Goal: Information Seeking & Learning: Learn about a topic

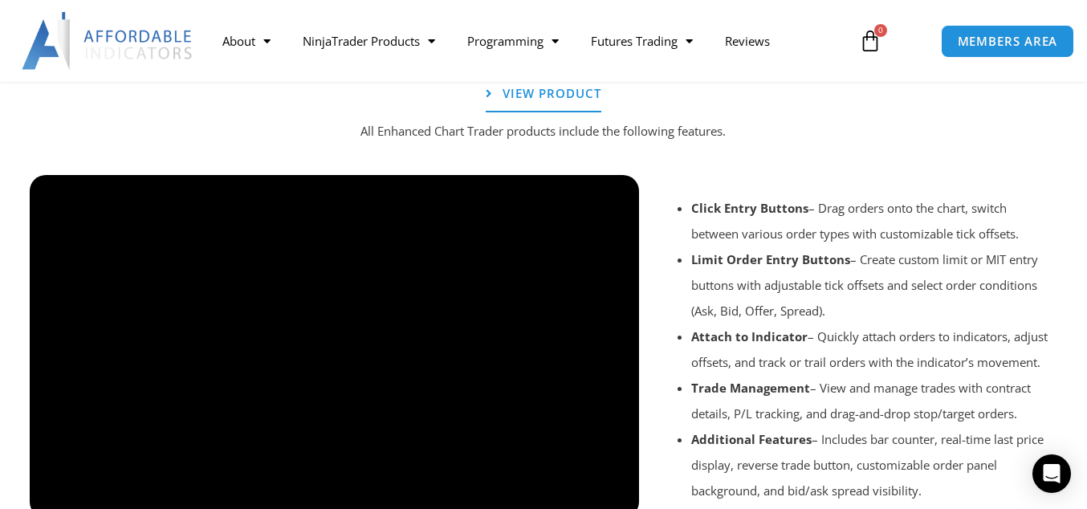
scroll to position [1204, 0]
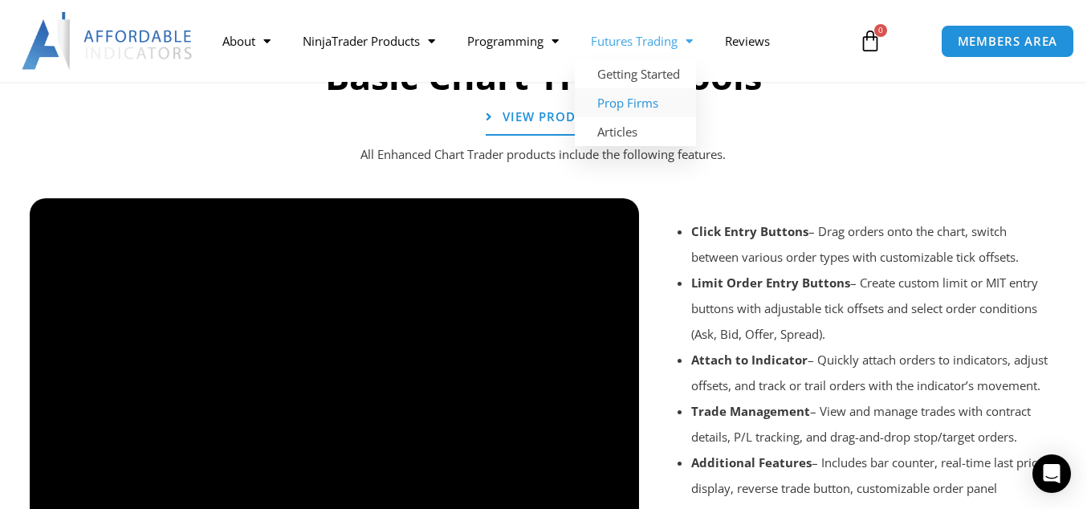
click at [641, 102] on link "Prop Firms" at bounding box center [635, 102] width 121 height 29
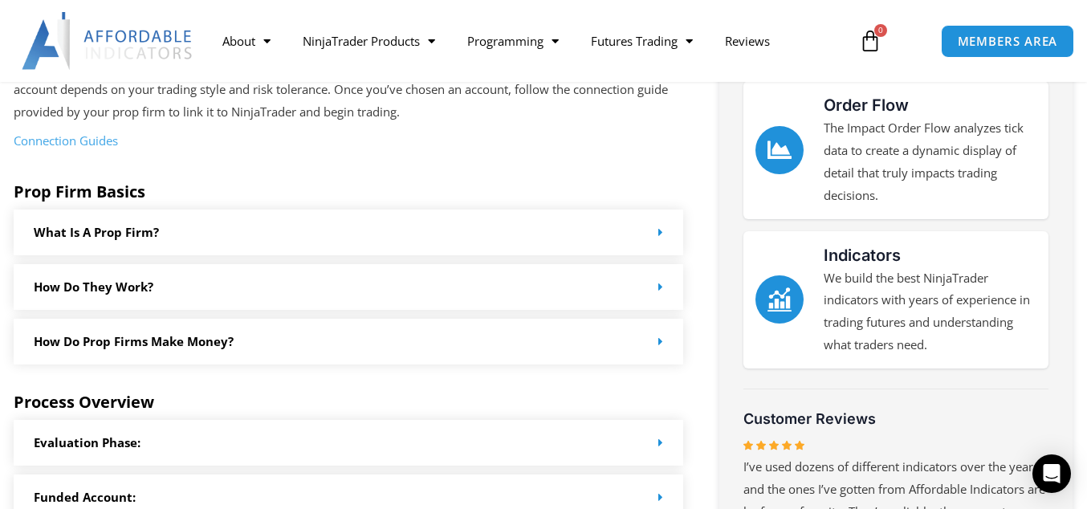
scroll to position [535, 0]
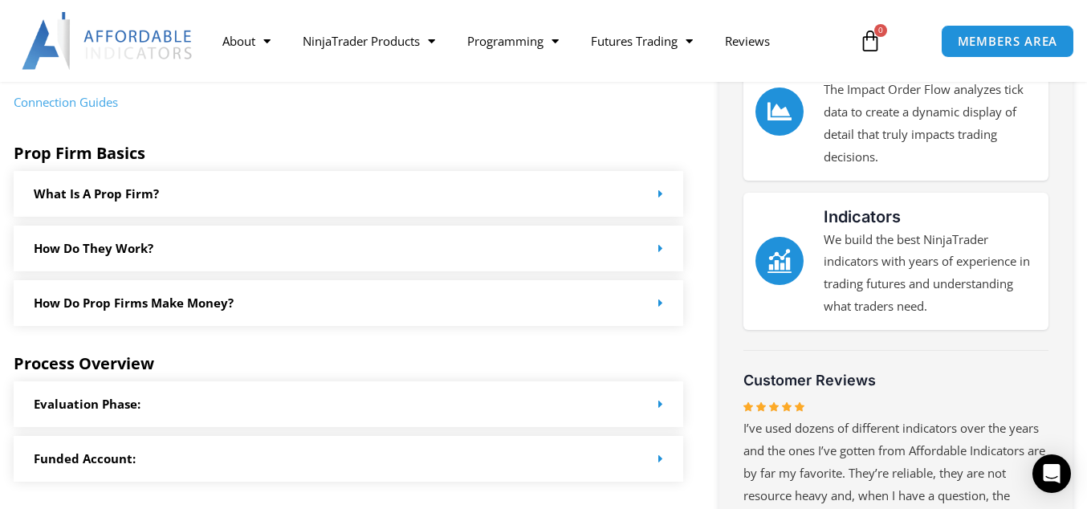
click at [204, 308] on link "How do Prop Firms make money?" at bounding box center [134, 303] width 200 height 16
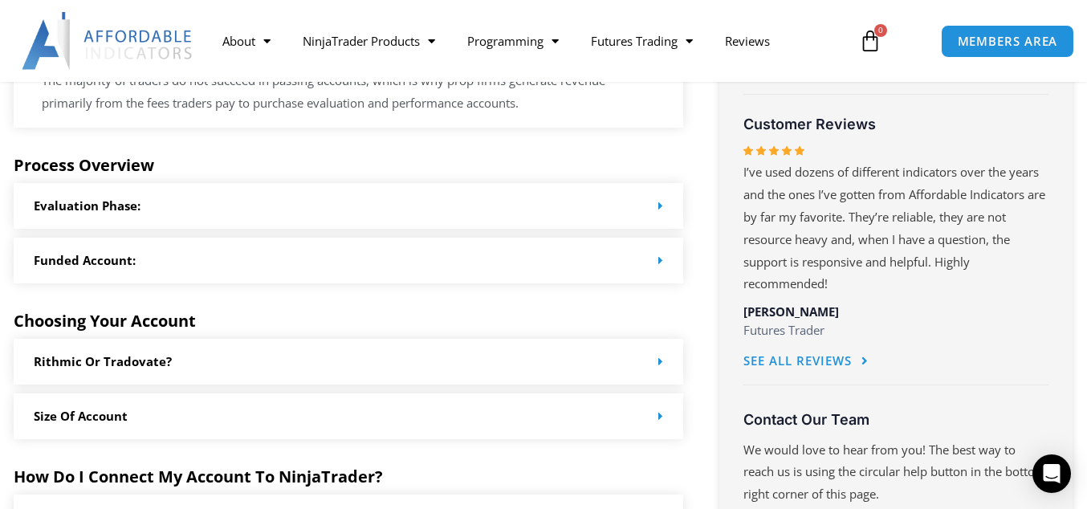
scroll to position [803, 0]
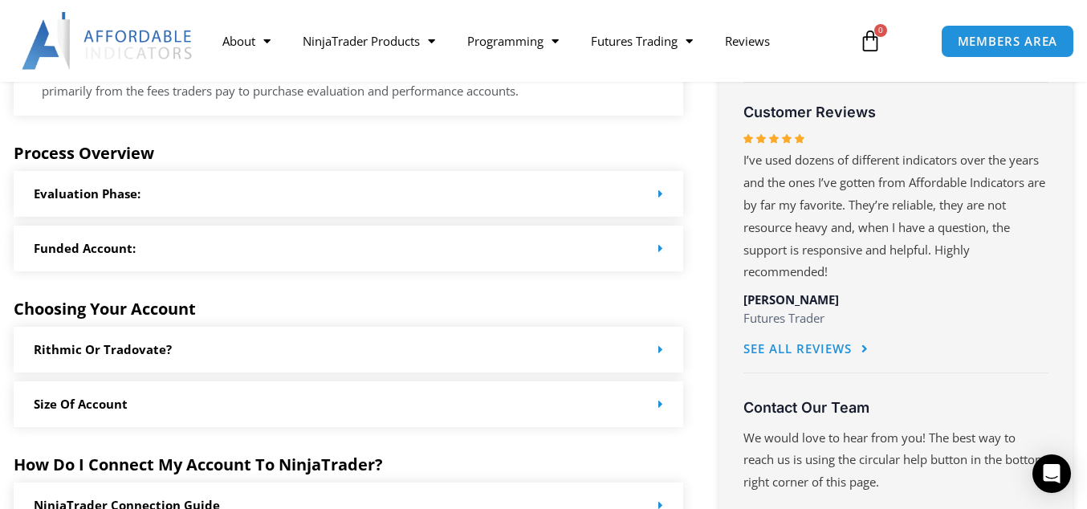
click at [173, 193] on div "Evaluation Phase:" at bounding box center [349, 194] width 670 height 46
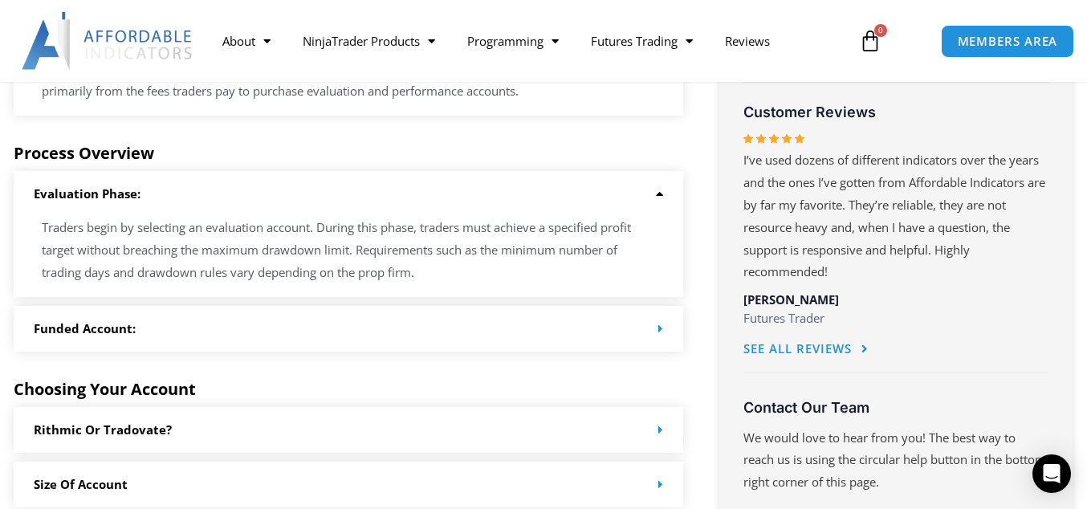
click at [216, 318] on div "Funded Account:" at bounding box center [349, 329] width 670 height 46
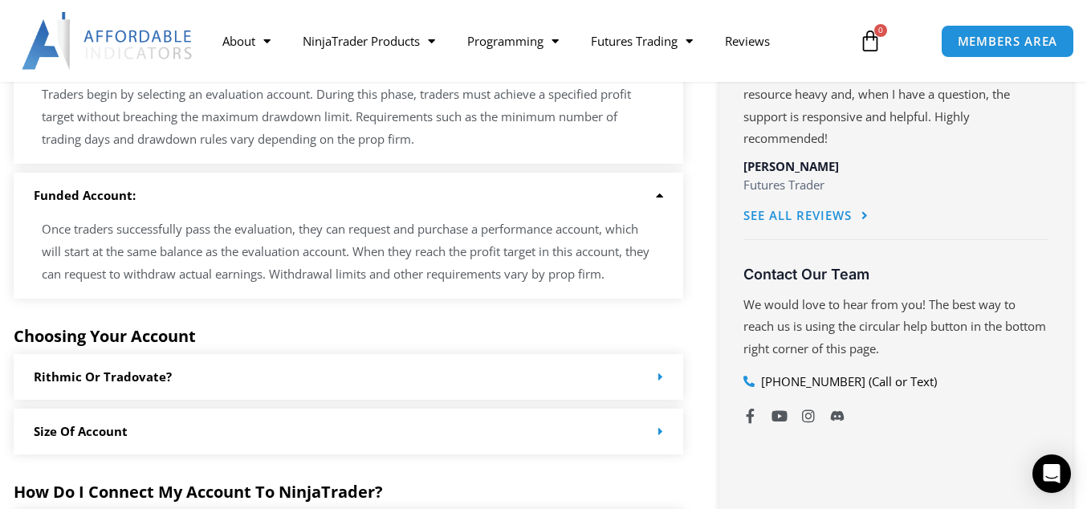
scroll to position [1070, 0]
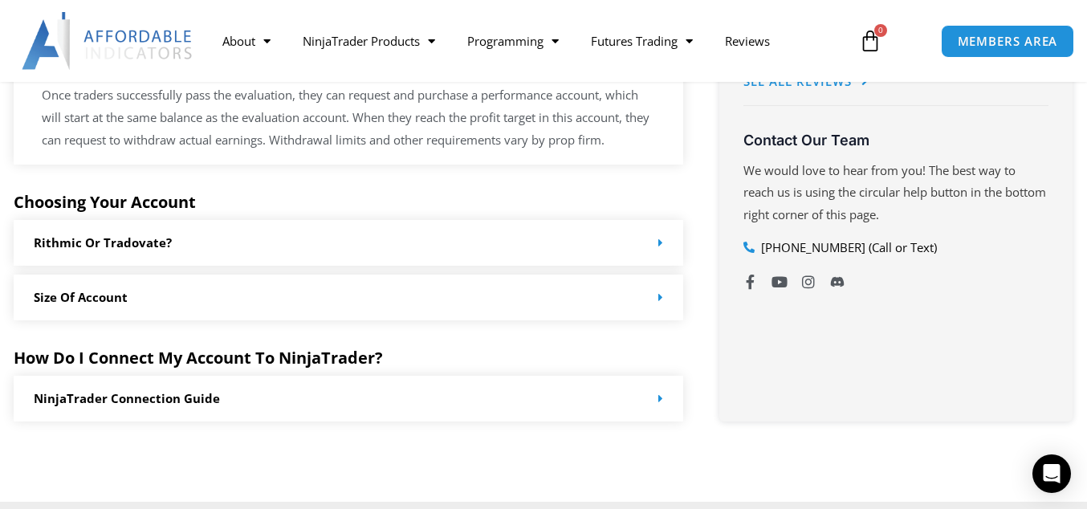
click at [274, 242] on div "Rithmic or Tradovate?" at bounding box center [349, 243] width 670 height 46
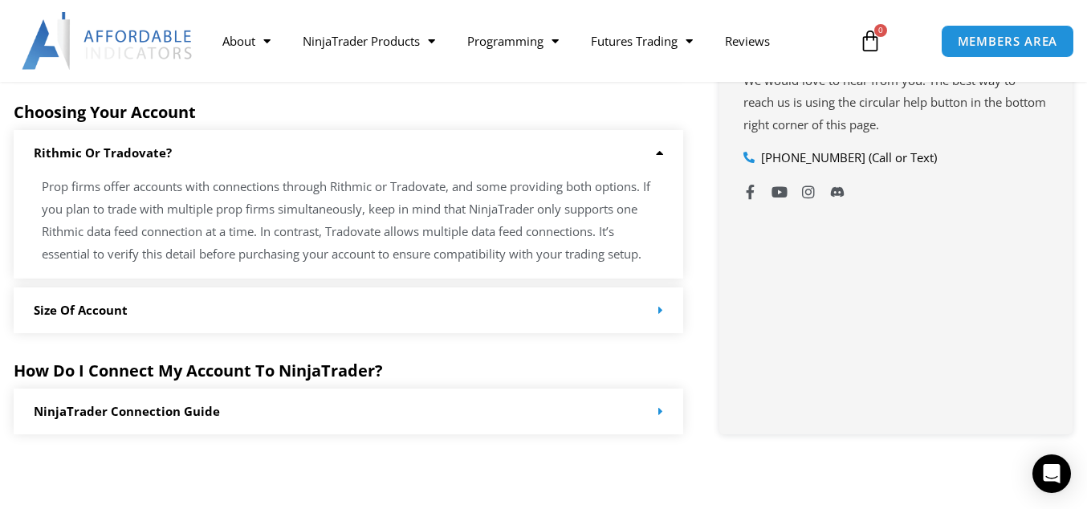
scroll to position [1204, 0]
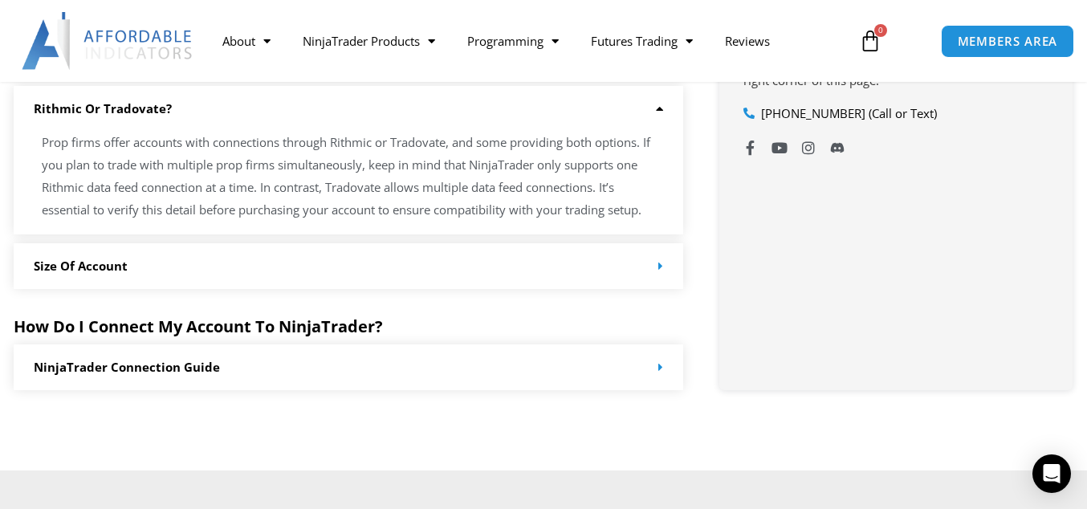
click at [209, 274] on div "Size of Account" at bounding box center [349, 266] width 670 height 46
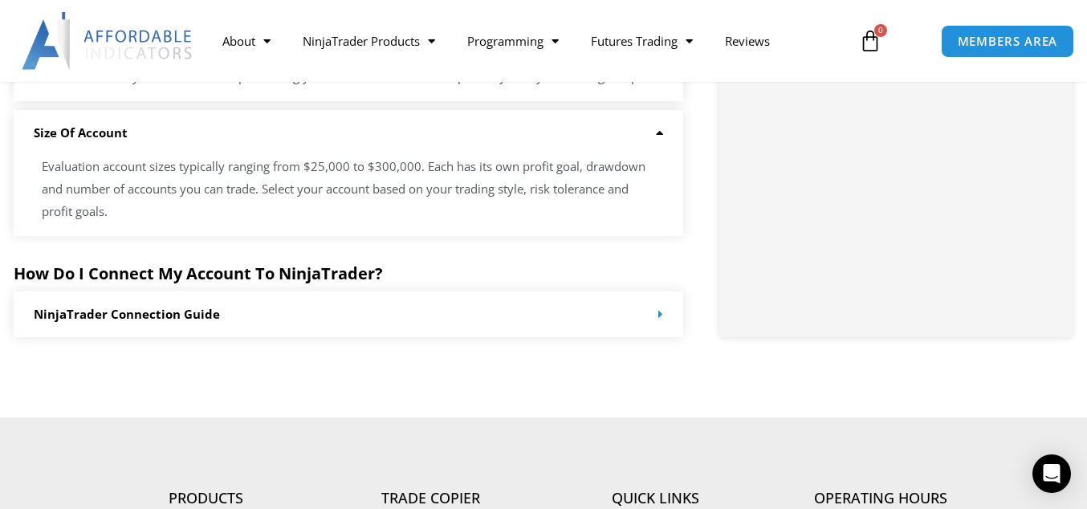
scroll to position [1472, 0]
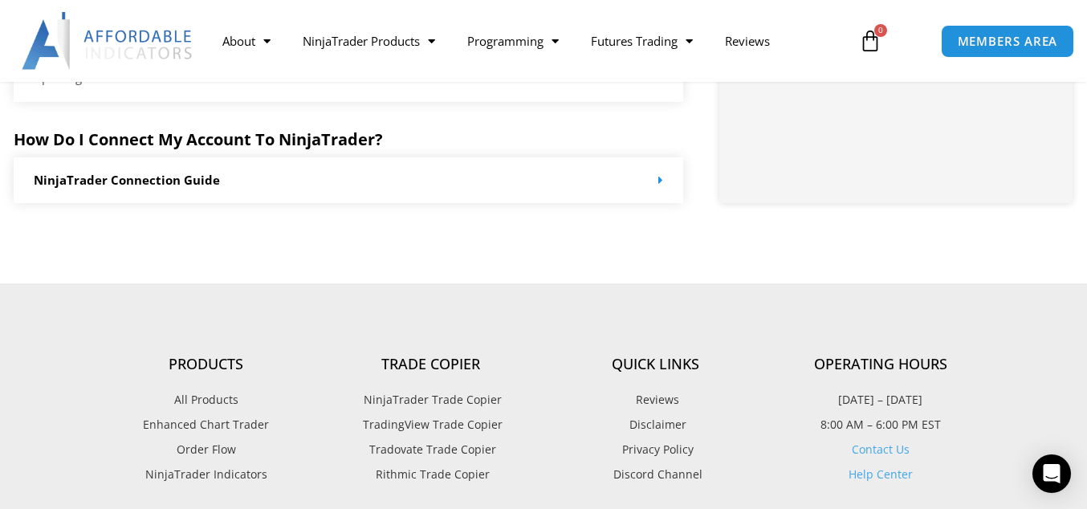
click at [245, 189] on div "NinjaTrader Connection Guide" at bounding box center [349, 180] width 670 height 46
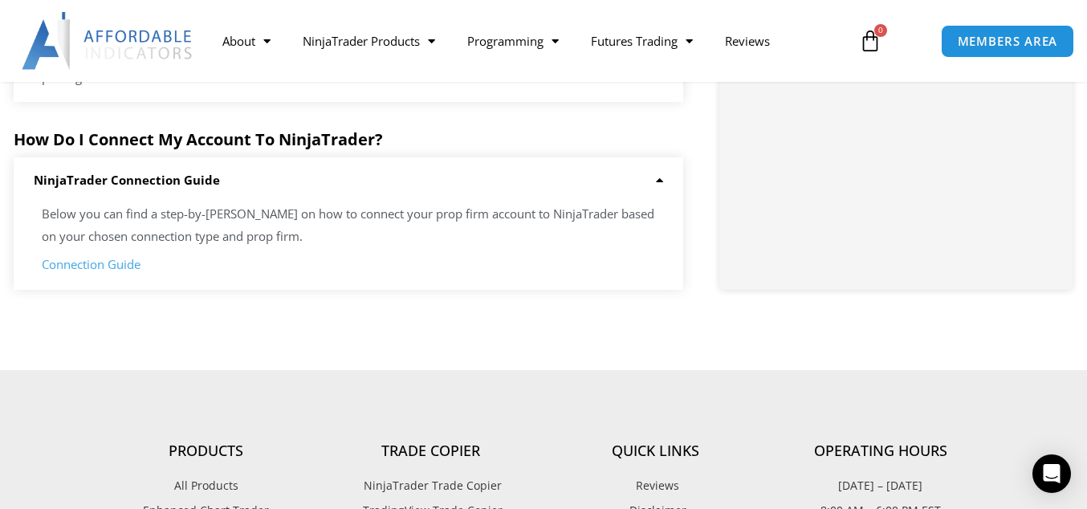
click at [107, 267] on link "Connection Guide" at bounding box center [91, 264] width 99 height 16
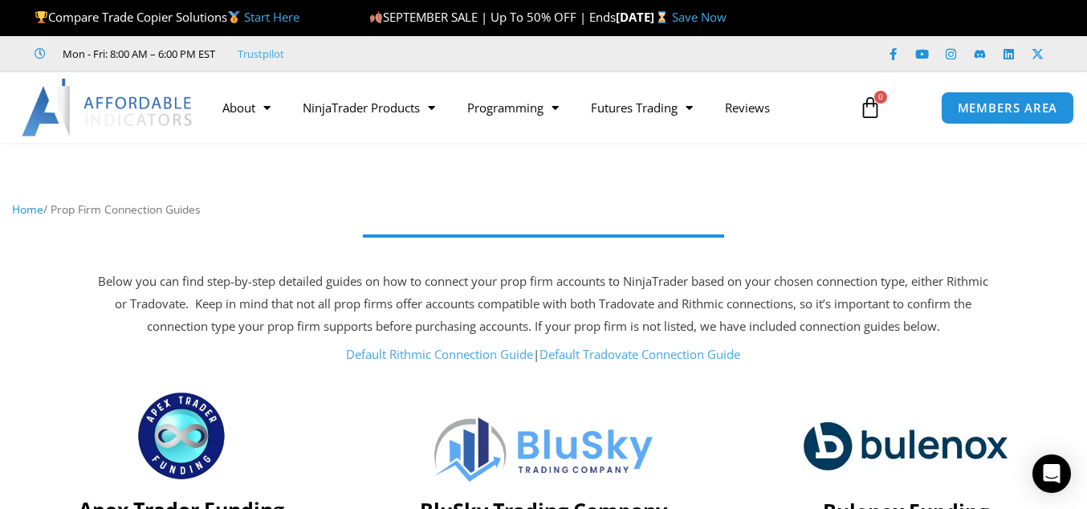
scroll to position [133, 0]
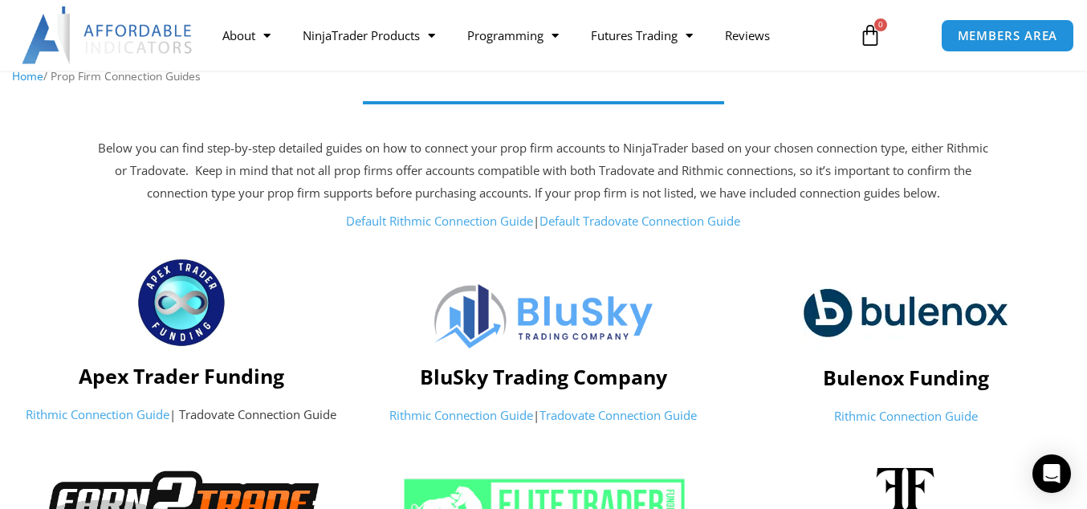
click at [667, 219] on link "Default Tradovate Connection Guide" at bounding box center [640, 221] width 201 height 16
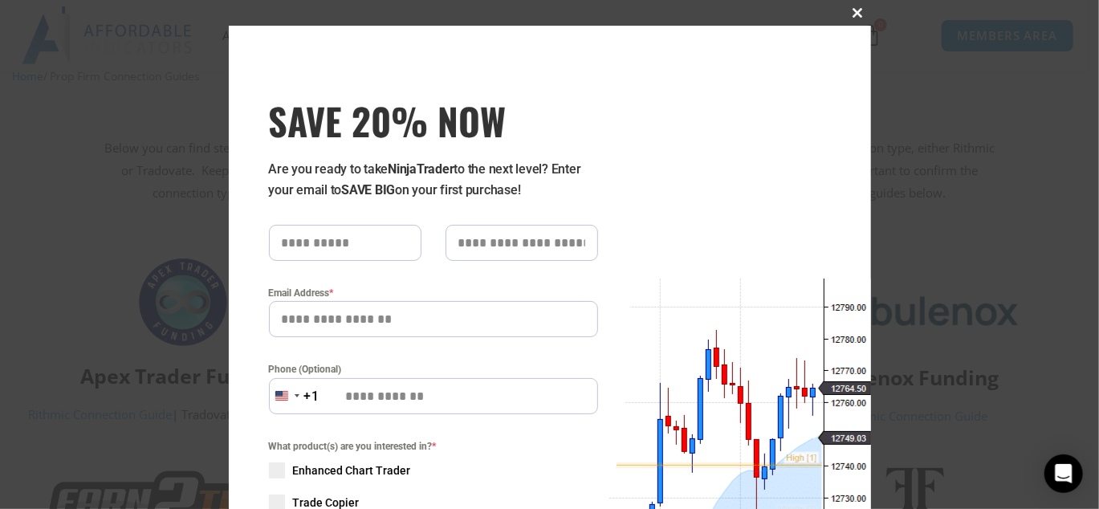
click at [850, 13] on span "SAVE 20% NOW popup" at bounding box center [858, 13] width 26 height 10
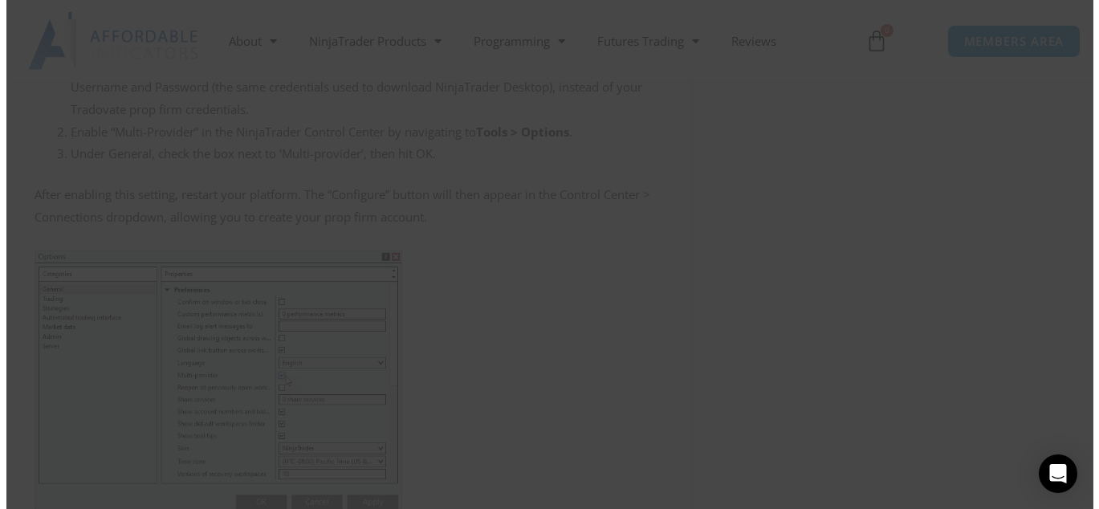
scroll to position [1315, 0]
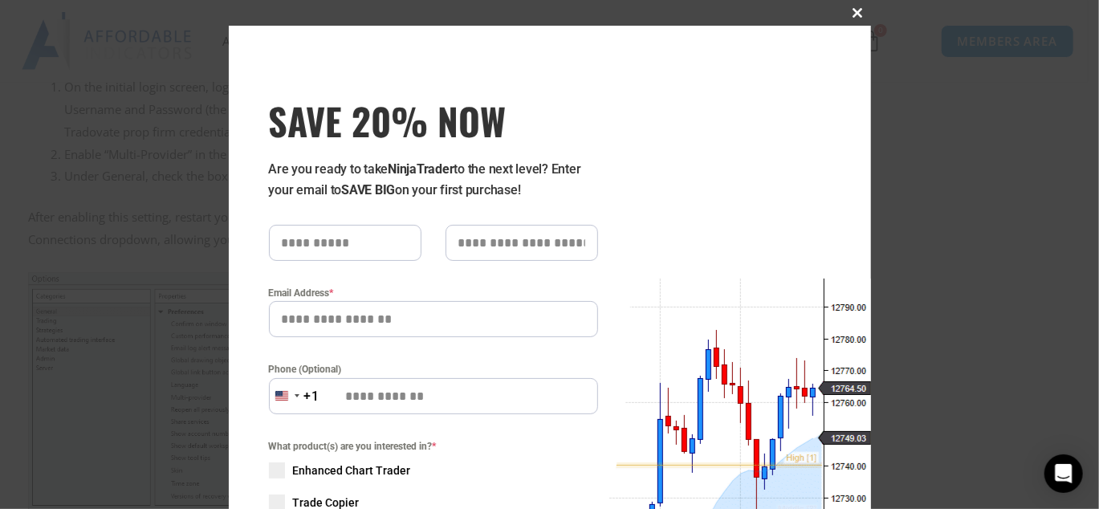
click at [854, 13] on span "SAVE 20% NOW popup" at bounding box center [858, 13] width 26 height 10
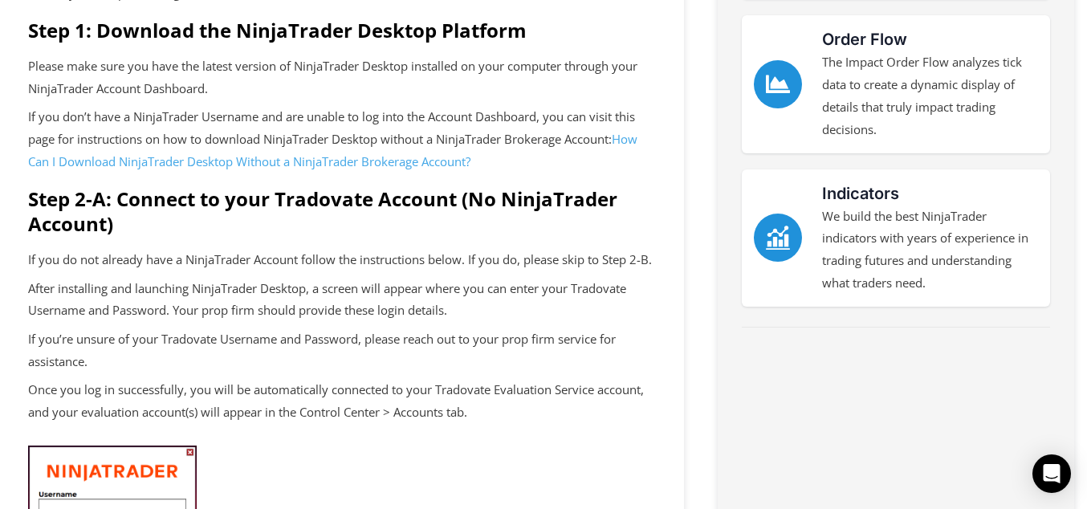
scroll to position [0, 0]
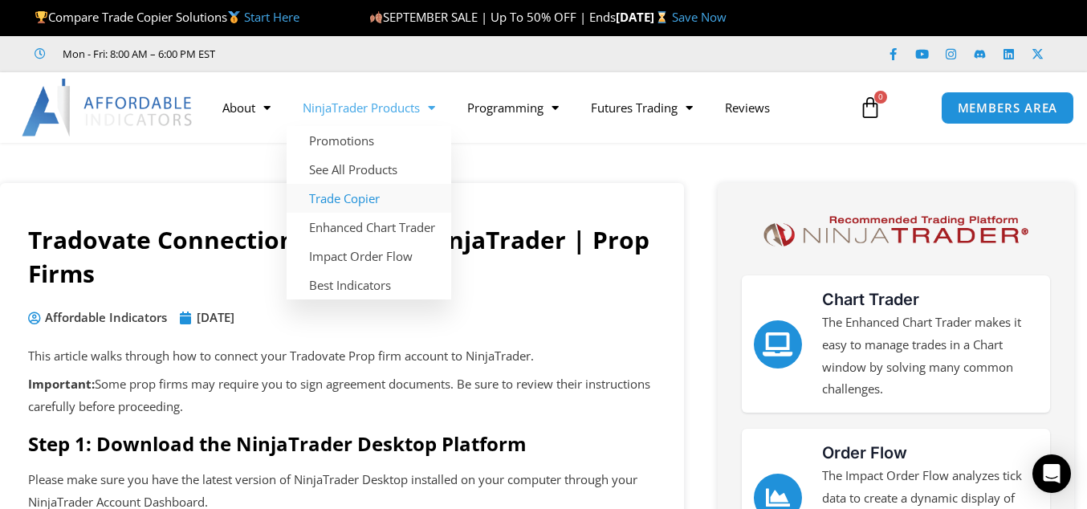
click at [363, 198] on link "Trade Copier" at bounding box center [369, 198] width 165 height 29
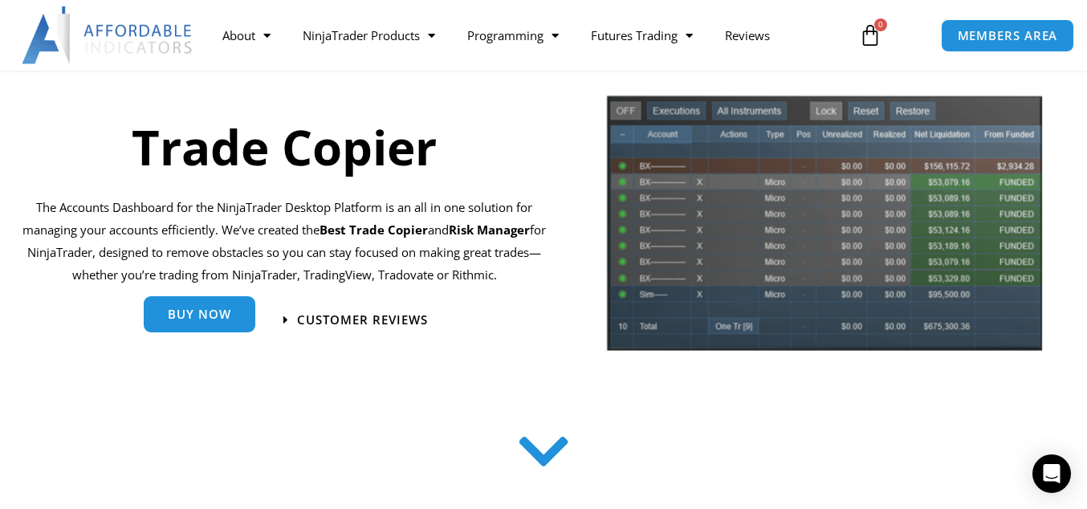
click at [188, 310] on span "Buy Now" at bounding box center [199, 314] width 63 height 12
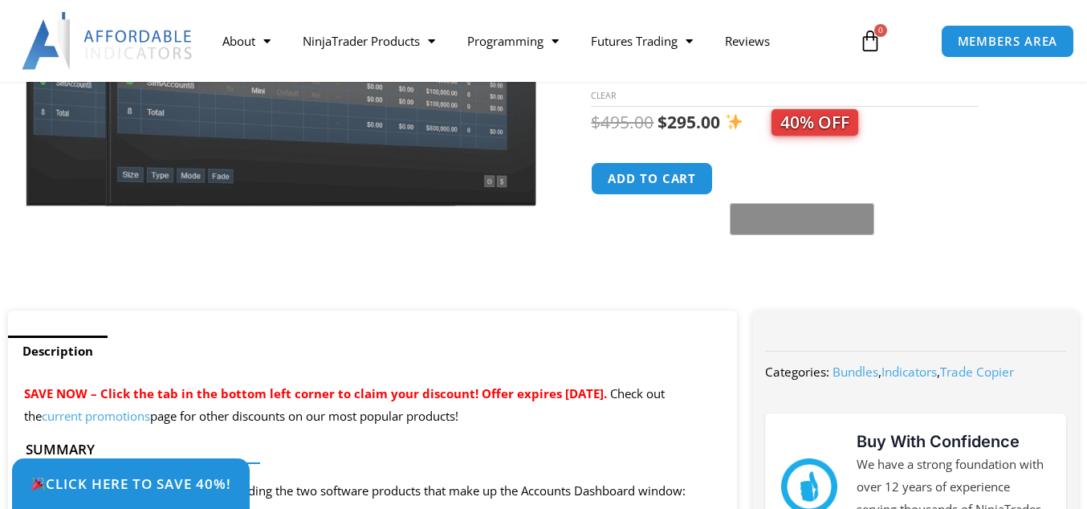
scroll to position [267, 0]
